Goal: Task Accomplishment & Management: Manage account settings

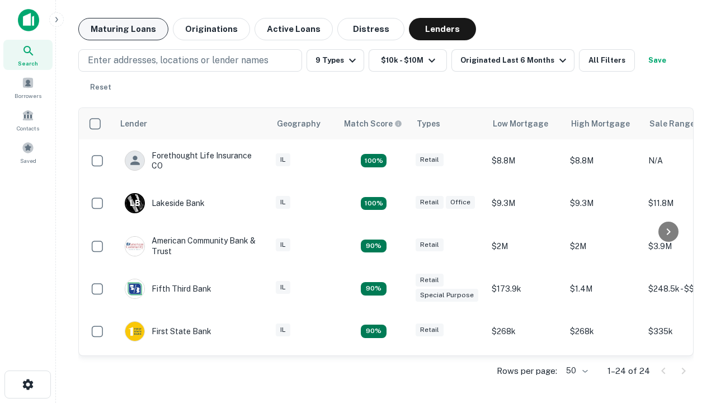
click at [123, 29] on button "Maturing Loans" at bounding box center [123, 29] width 90 height 22
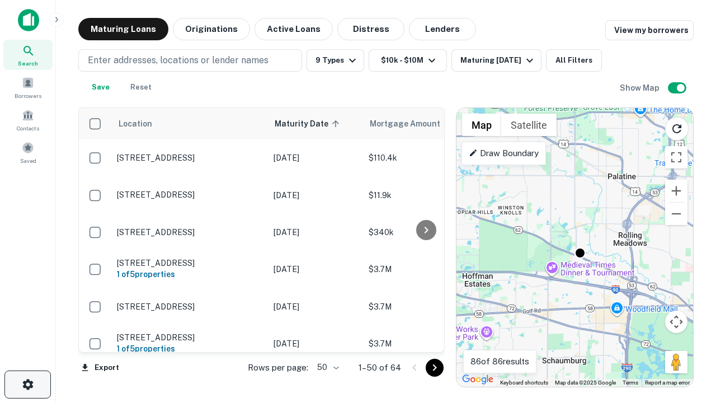
click at [27, 384] on icon "button" at bounding box center [27, 384] width 13 height 13
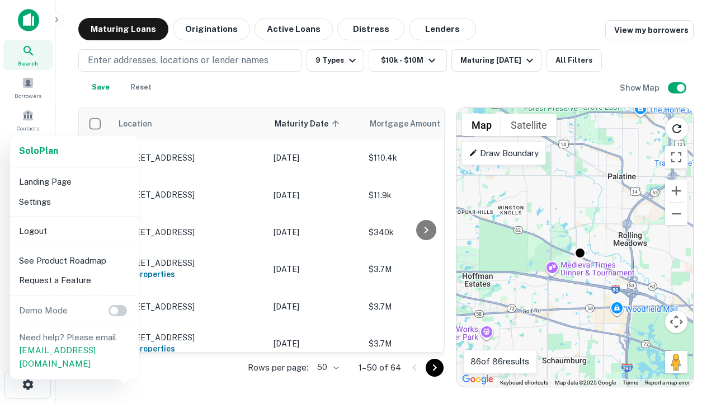
click at [74, 231] on li "Logout" at bounding box center [75, 231] width 120 height 20
